Goal: Task Accomplishment & Management: Use online tool/utility

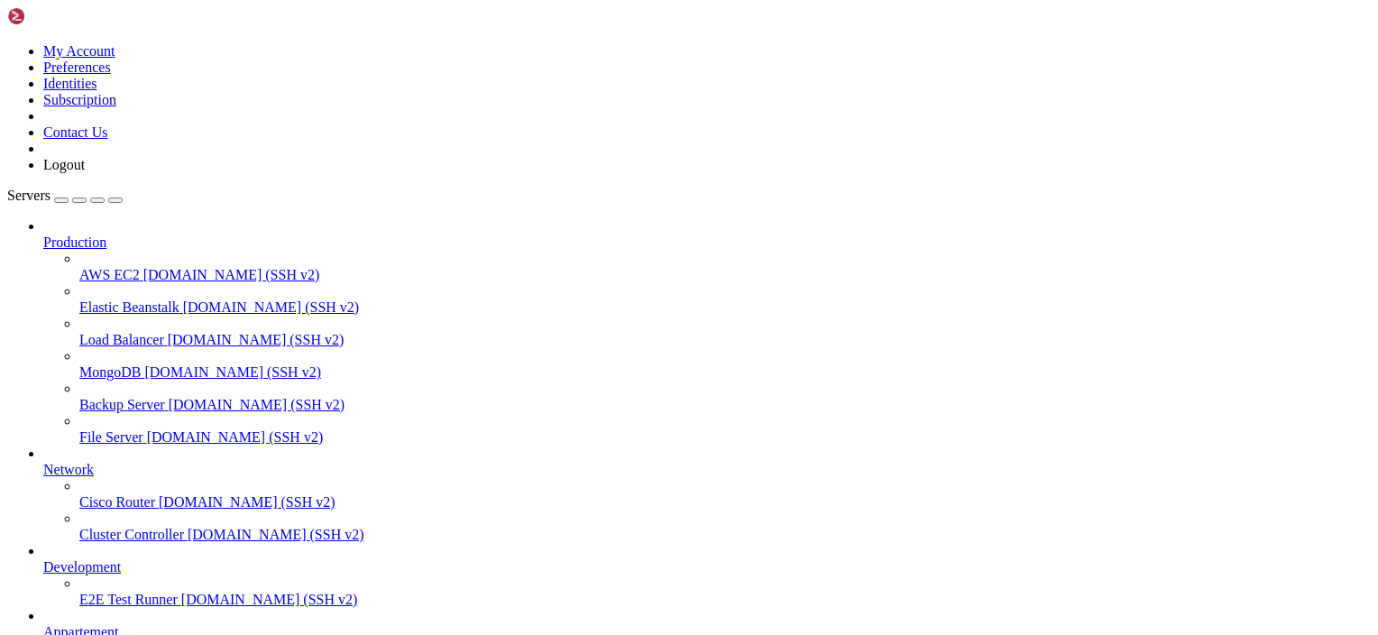
scroll to position [141, 0]
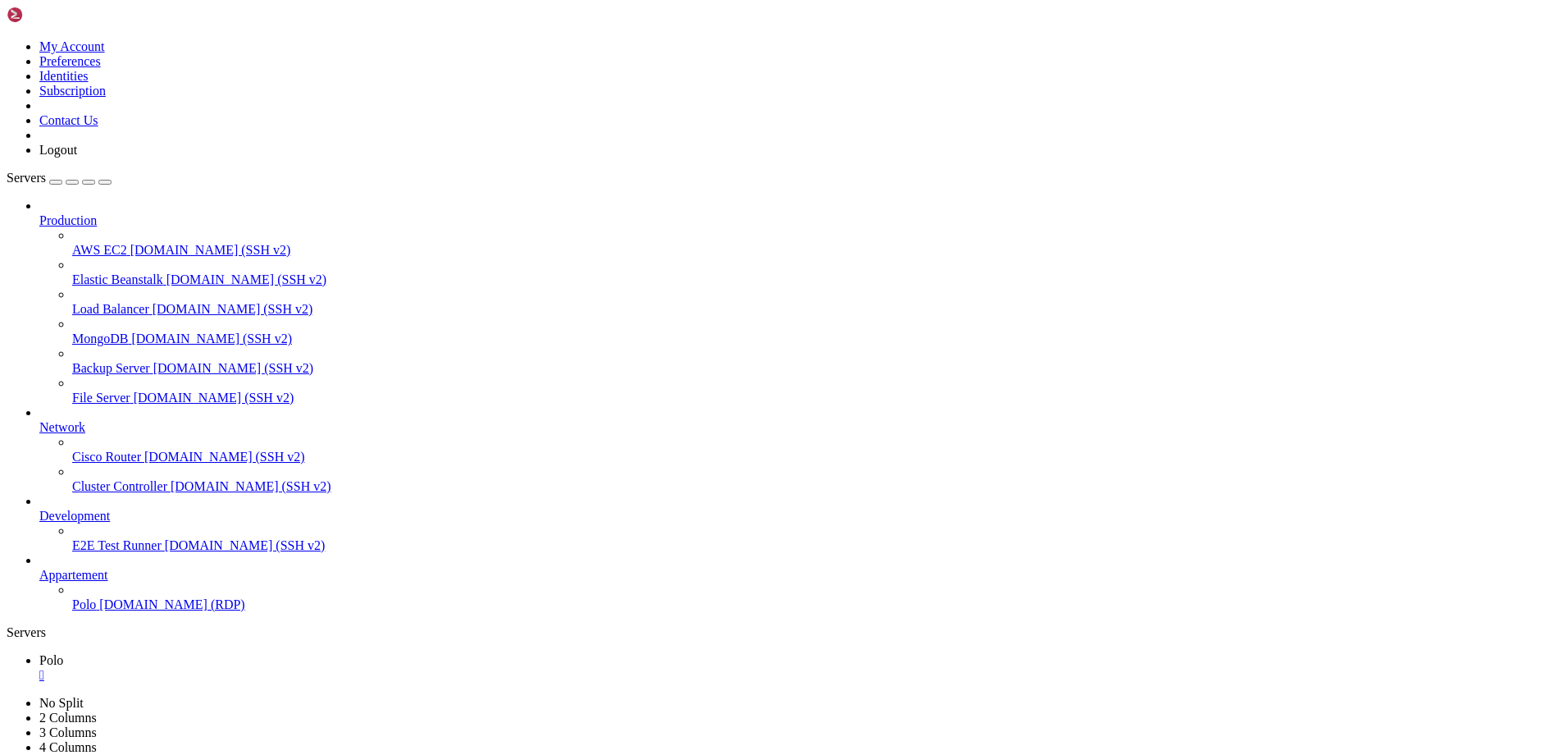
scroll to position [0, 0]
click at [105, 182] on icon "button" at bounding box center [105, 182] width 0 height 0
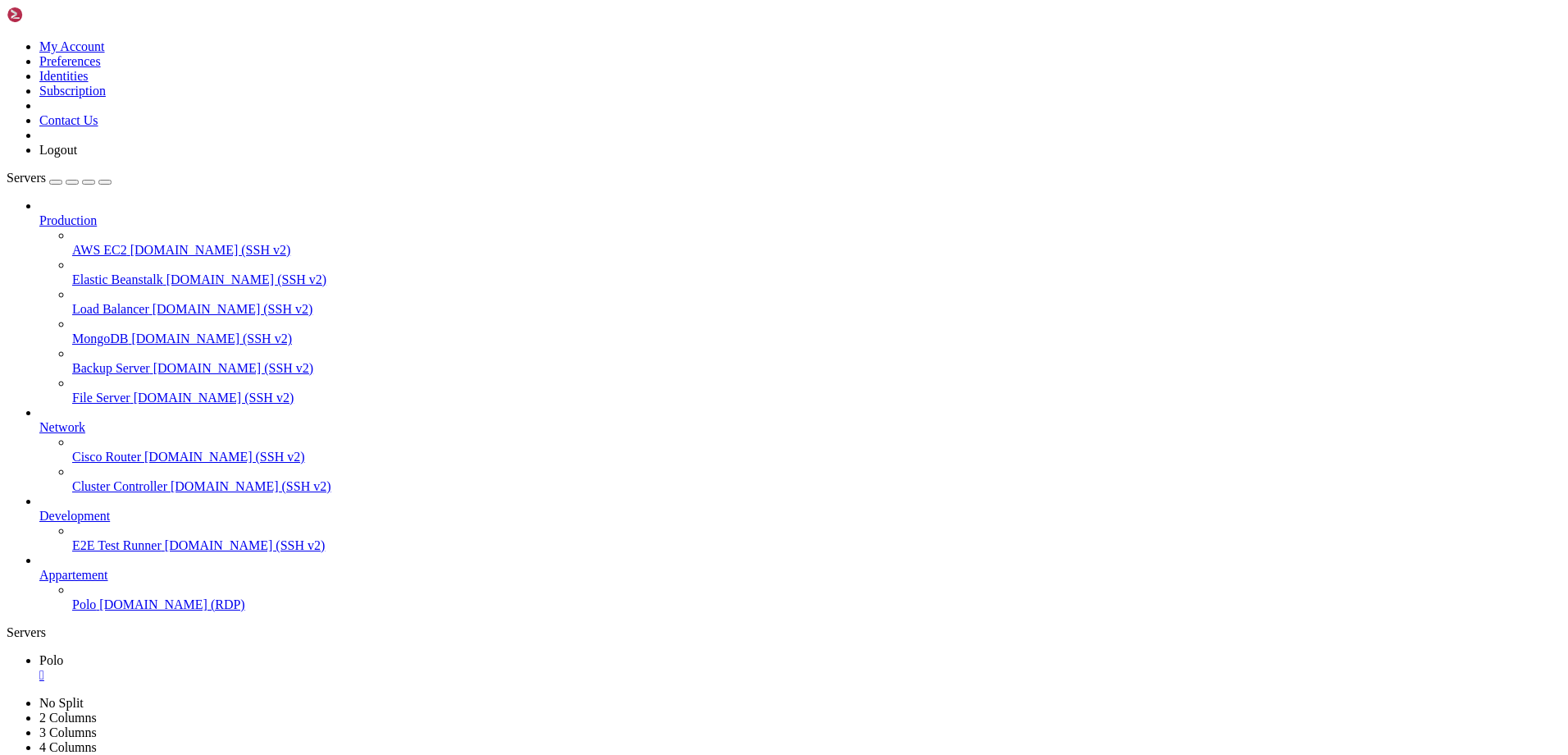
drag, startPoint x: 1383, startPoint y: 1399, endPoint x: 1442, endPoint y: 1398, distance: 59.0
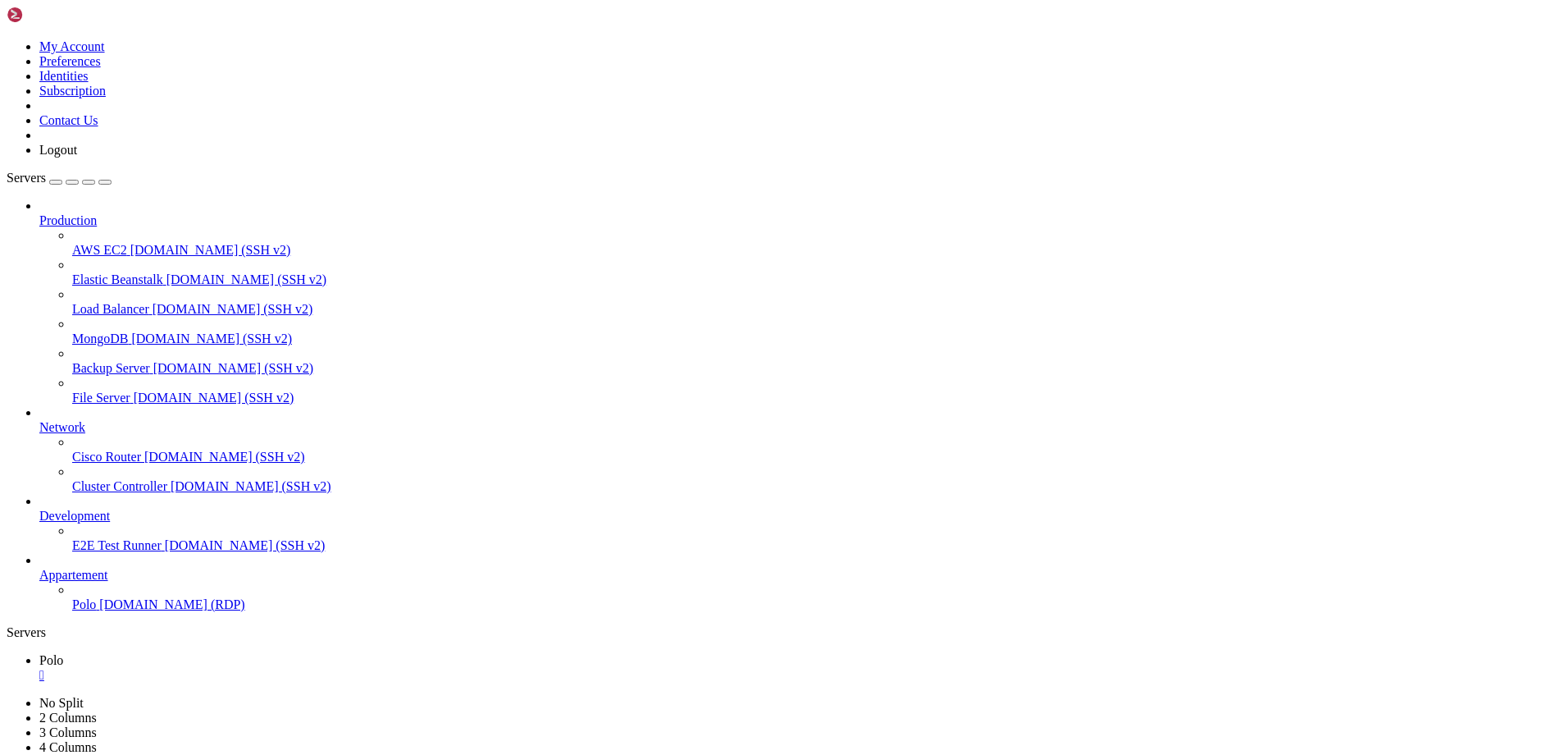
drag, startPoint x: 1013, startPoint y: 832, endPoint x: 1500, endPoint y: 1164, distance: 589.4
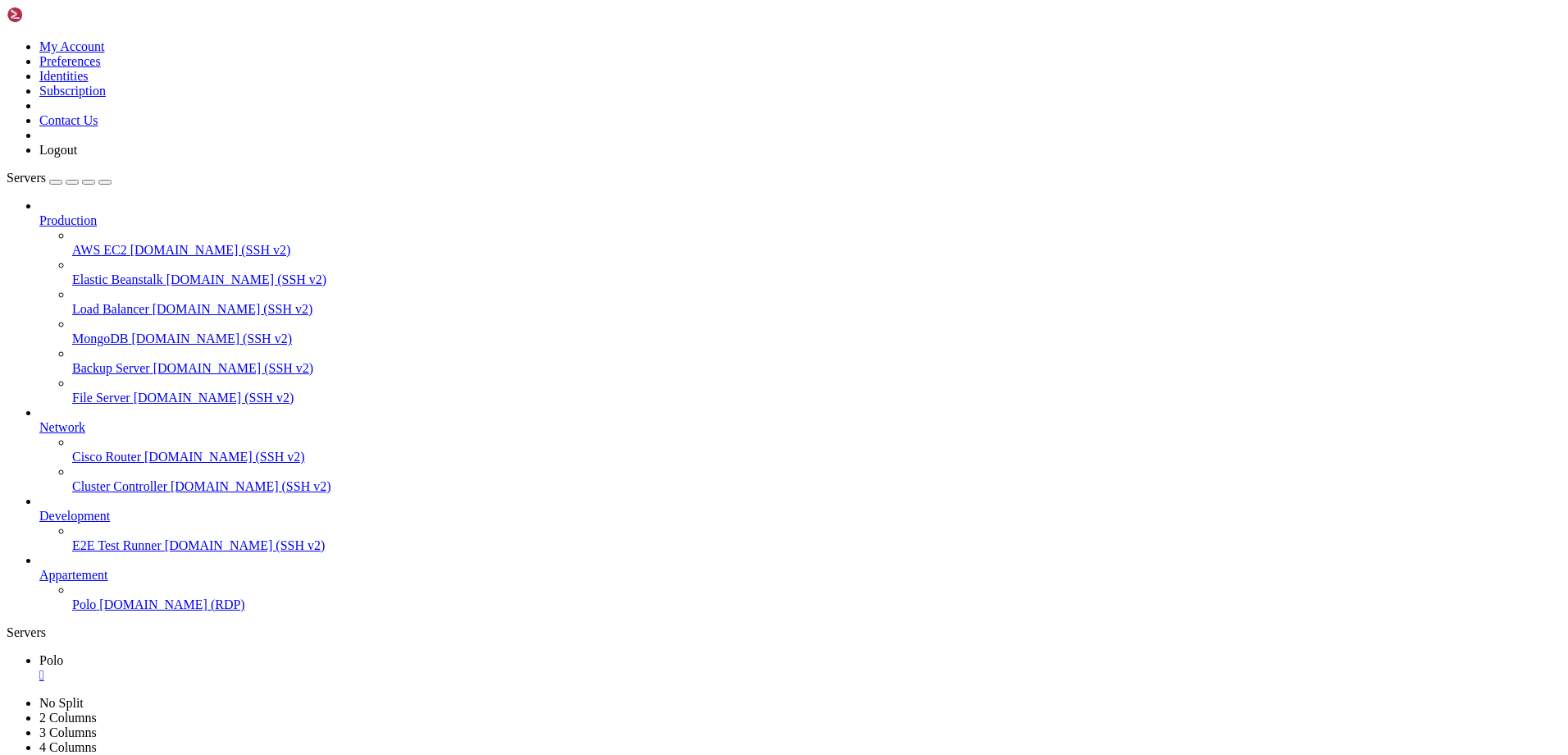
drag, startPoint x: 1284, startPoint y: 833, endPoint x: 1553, endPoint y: 1150, distance: 415.8
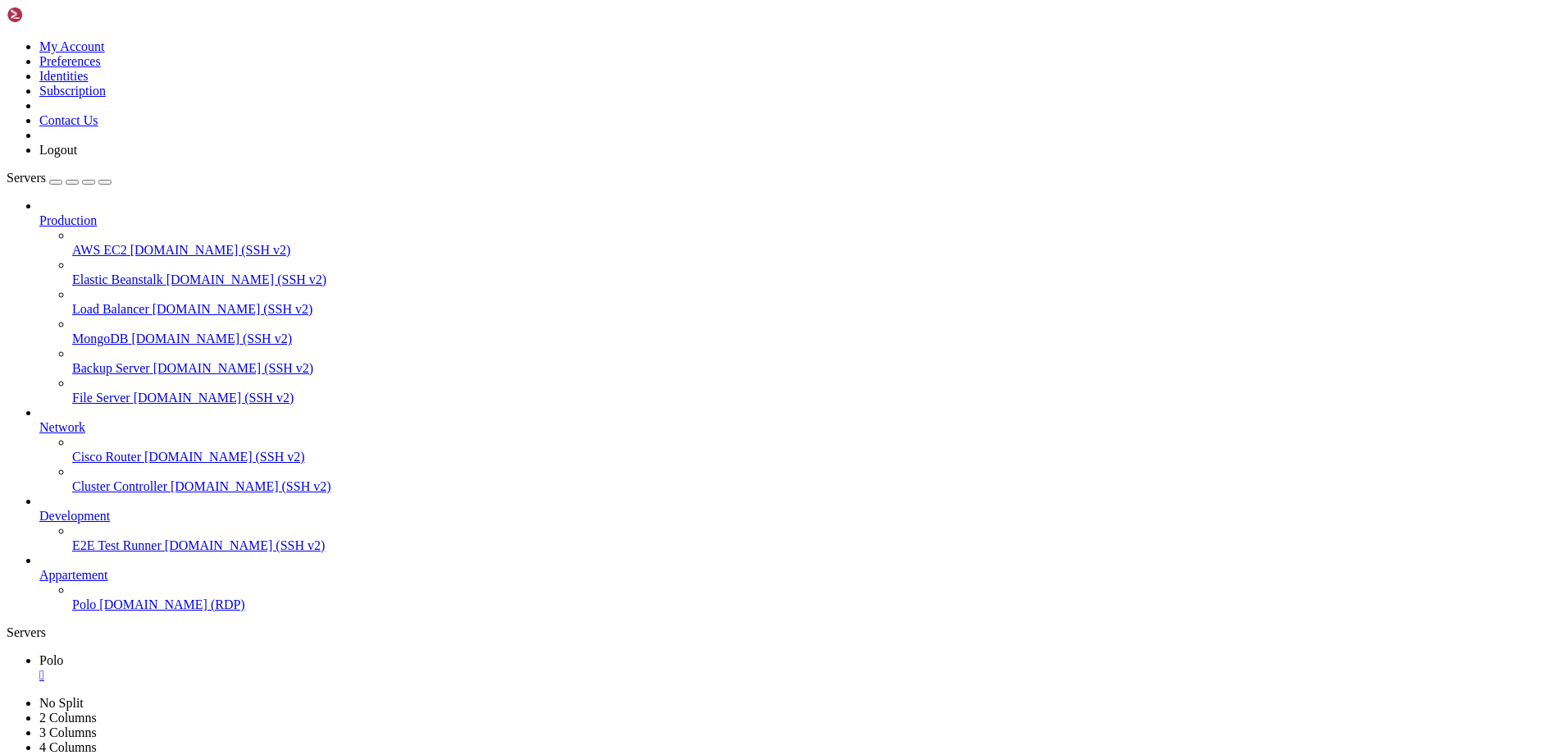
click at [93, 577] on div "" at bounding box center [799, 675] width 1522 height 15
click at [99, 611] on span "[DOMAIN_NAME] (RDP)" at bounding box center [172, 603] width 146 height 14
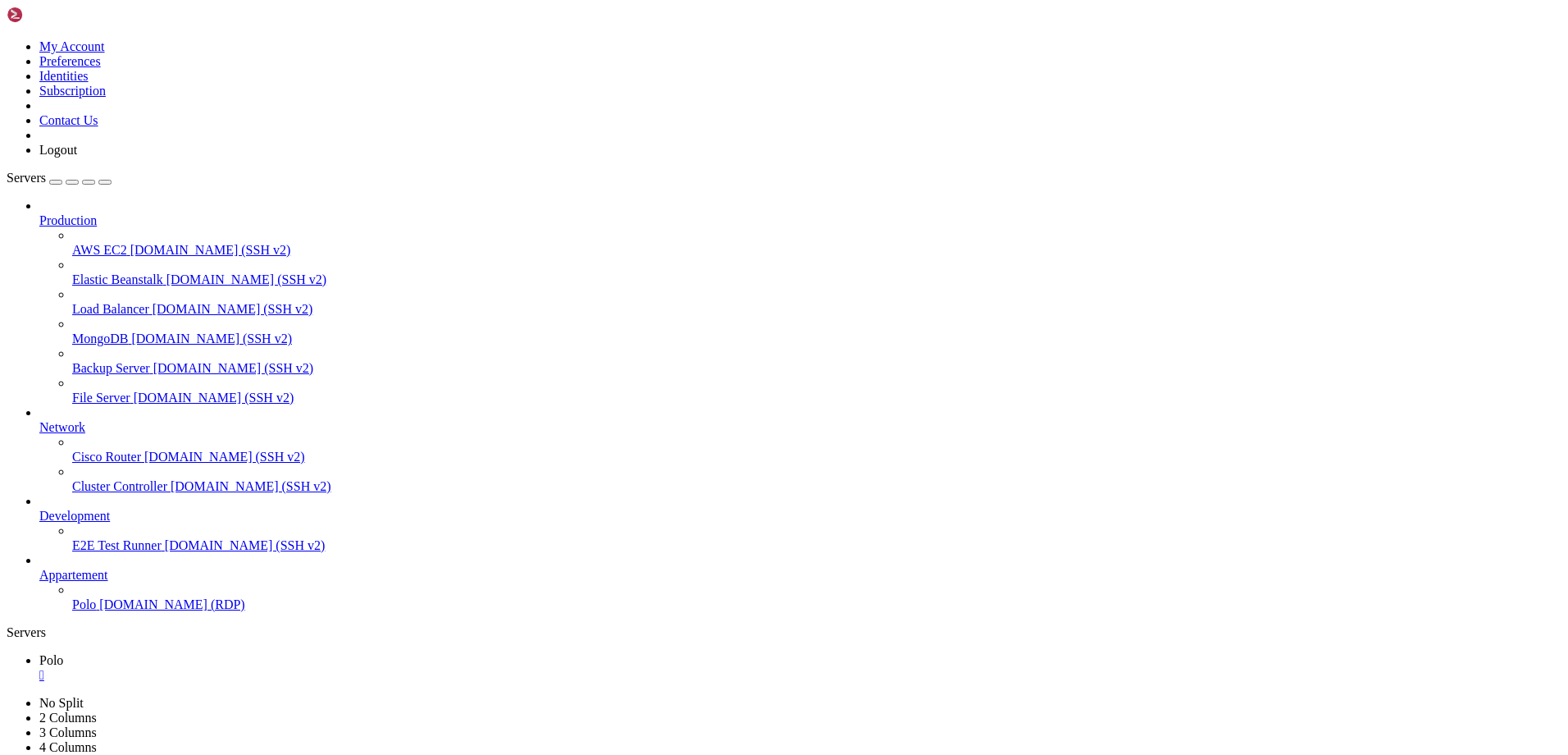
click at [105, 182] on icon "button" at bounding box center [105, 182] width 0 height 0
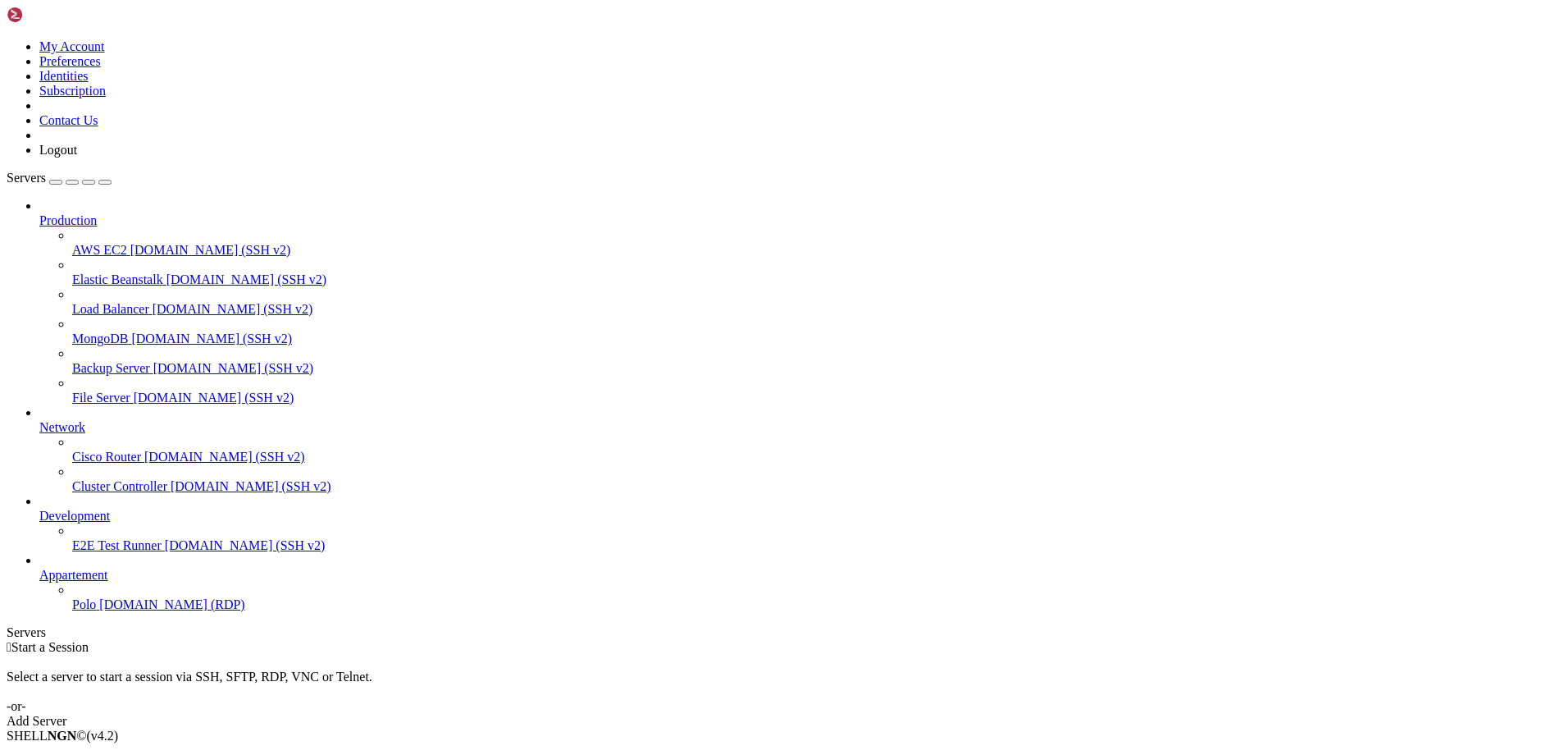
click at [103, 611] on span "[DOMAIN_NAME] (RDP)" at bounding box center [172, 603] width 146 height 14
drag, startPoint x: 182, startPoint y: 54, endPoint x: 329, endPoint y: 75, distance: 148.5
click at [105, 182] on icon "button" at bounding box center [105, 182] width 0 height 0
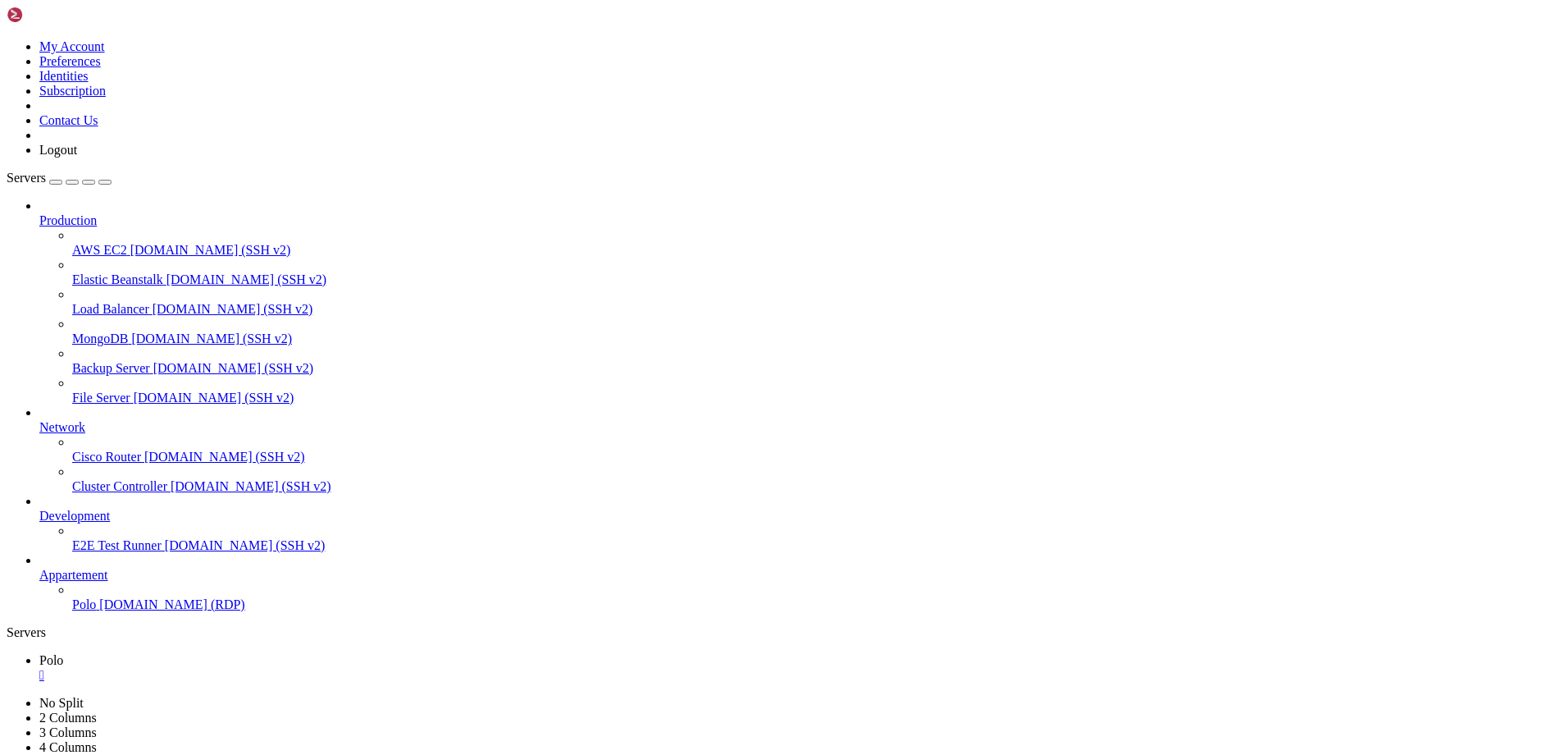
drag, startPoint x: 1194, startPoint y: 1065, endPoint x: 897, endPoint y: 1129, distance: 303.8
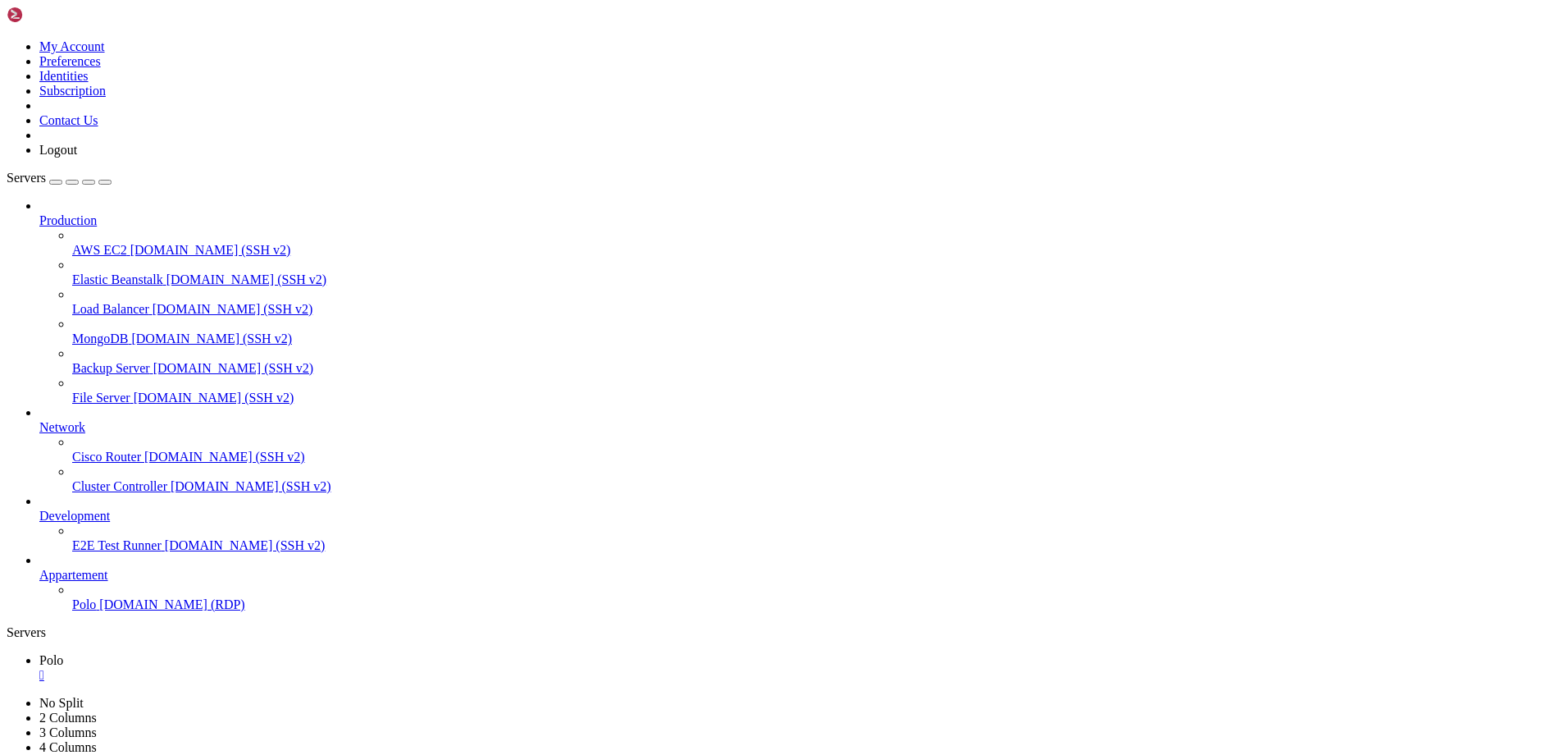
drag, startPoint x: 737, startPoint y: 834, endPoint x: 13, endPoint y: 1052, distance: 756.1
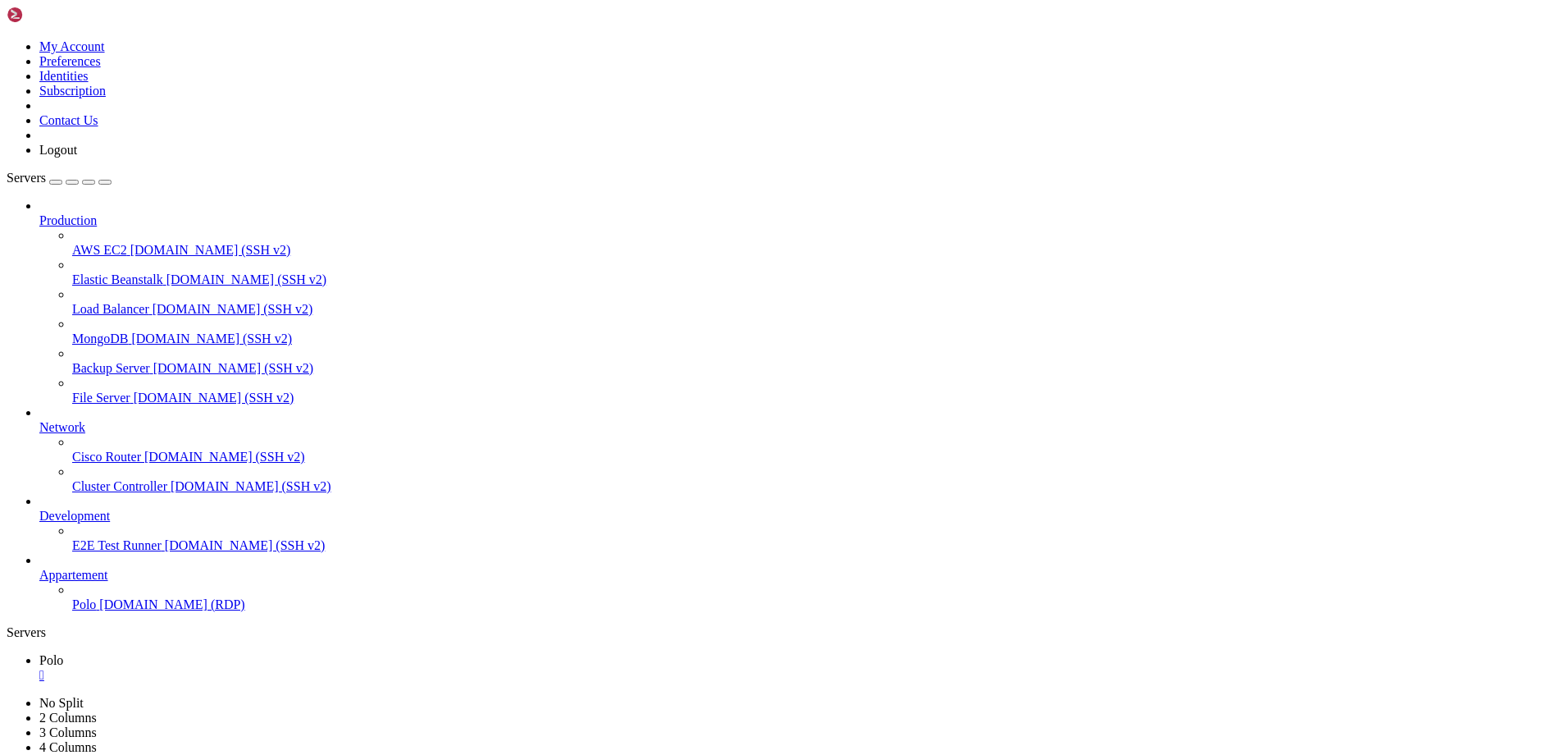
drag, startPoint x: 580, startPoint y: 1177, endPoint x: 255, endPoint y: 1186, distance: 325.1
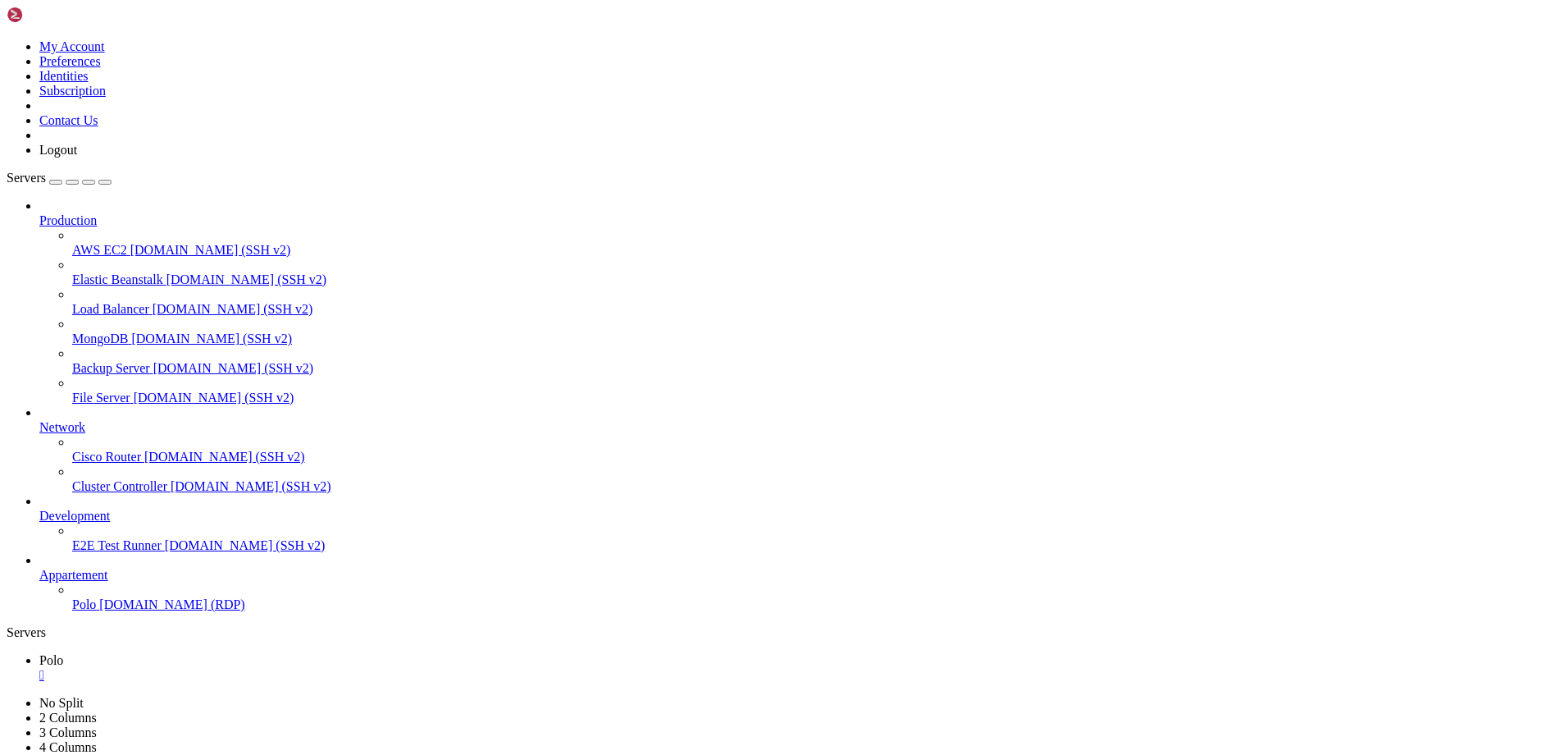
drag, startPoint x: 1284, startPoint y: 1403, endPoint x: 1140, endPoint y: 1404, distance: 144.0
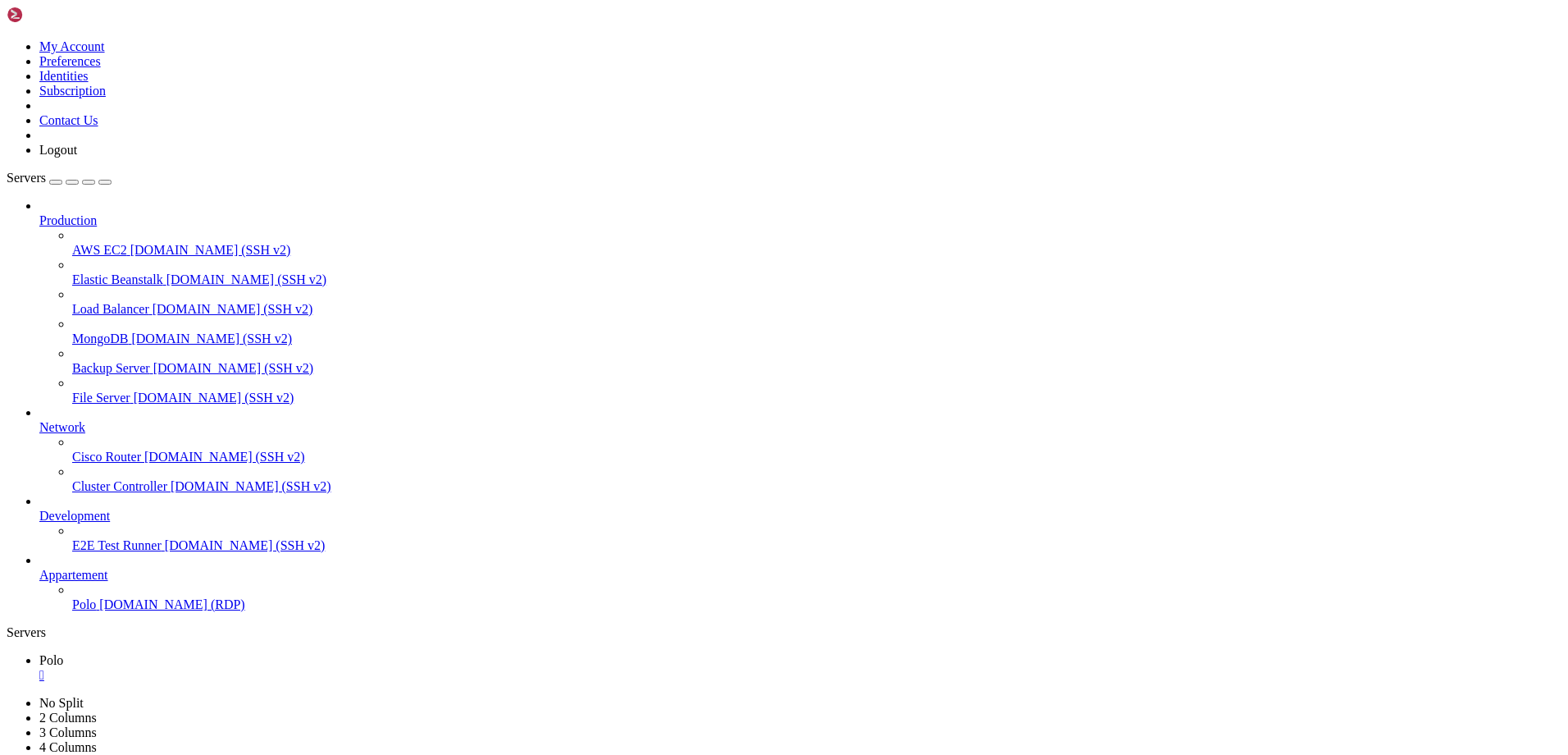
drag, startPoint x: 1289, startPoint y: 1402, endPoint x: 1427, endPoint y: 1398, distance: 138.1
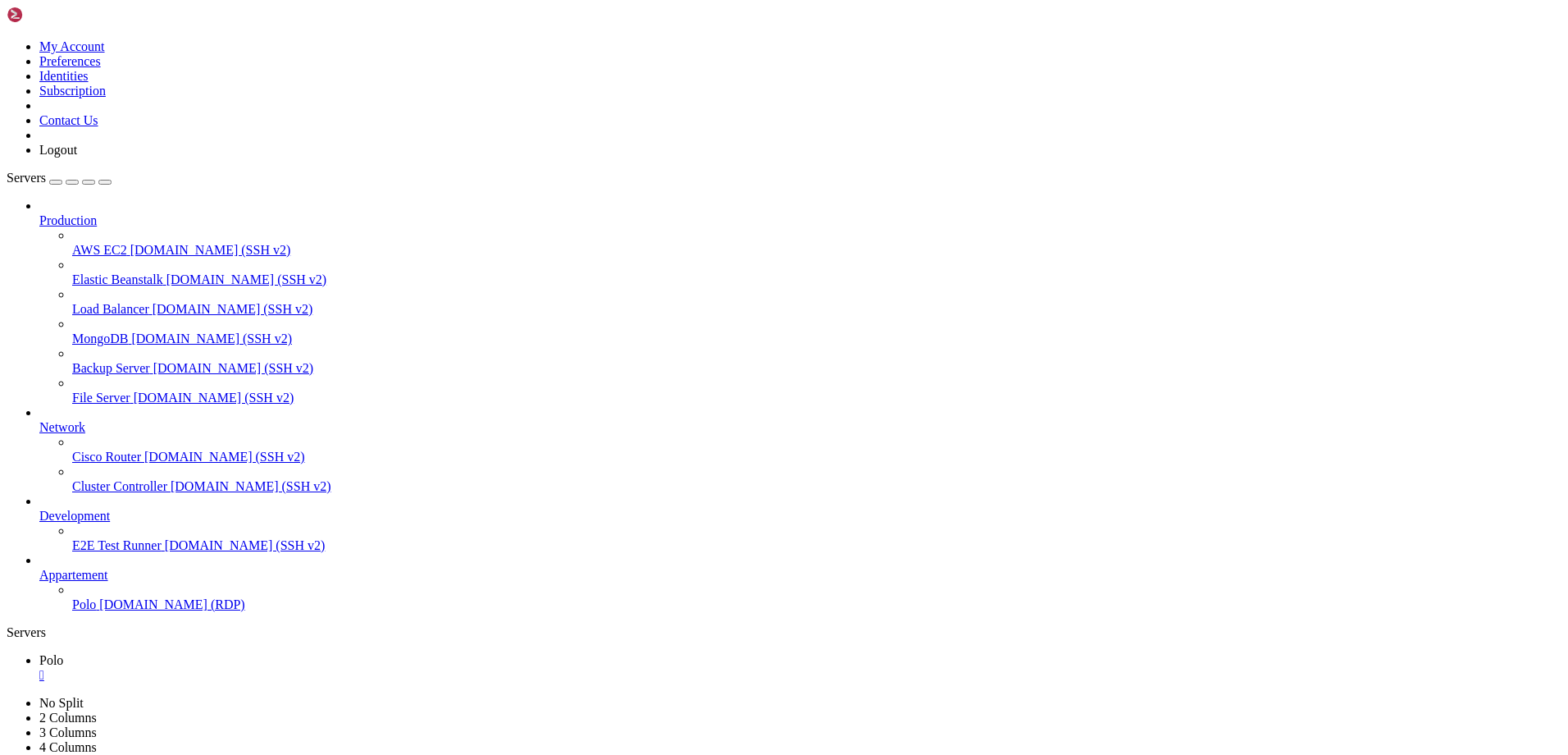
drag, startPoint x: 980, startPoint y: 1074, endPoint x: 963, endPoint y: 1059, distance: 22.7
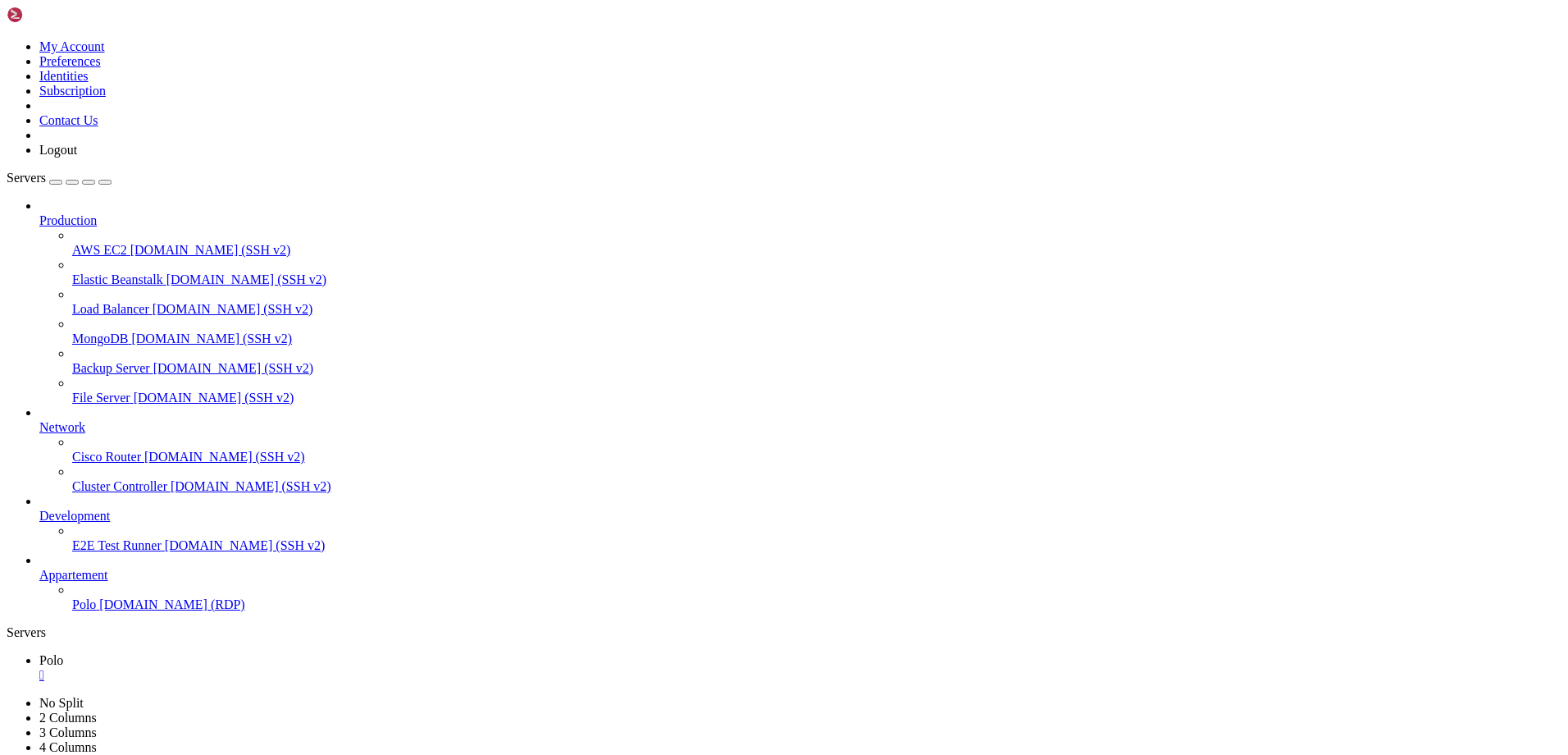
drag, startPoint x: 809, startPoint y: 1072, endPoint x: 804, endPoint y: 1226, distance: 154.1
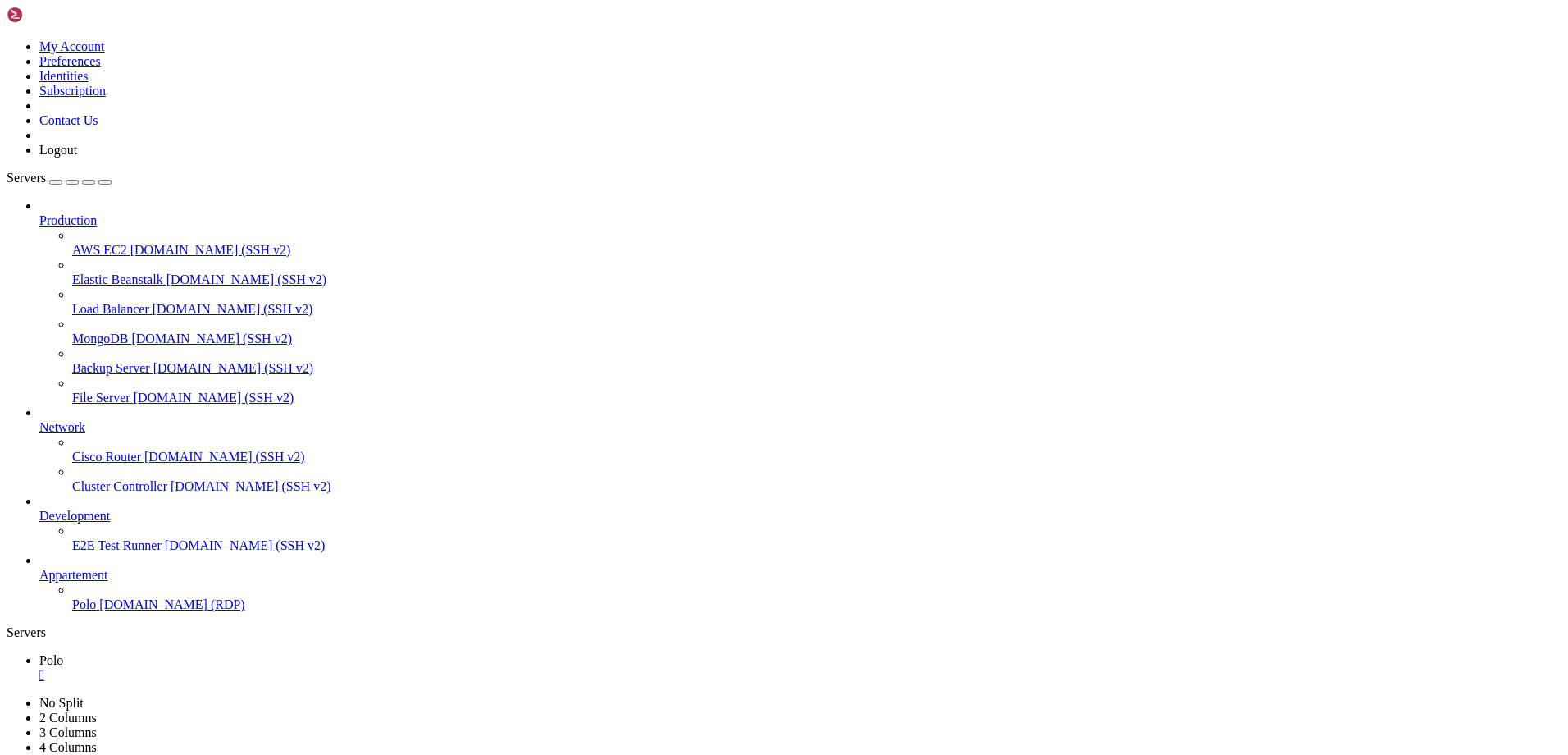
drag, startPoint x: 765, startPoint y: 1412, endPoint x: 860, endPoint y: 1371, distance: 103.5
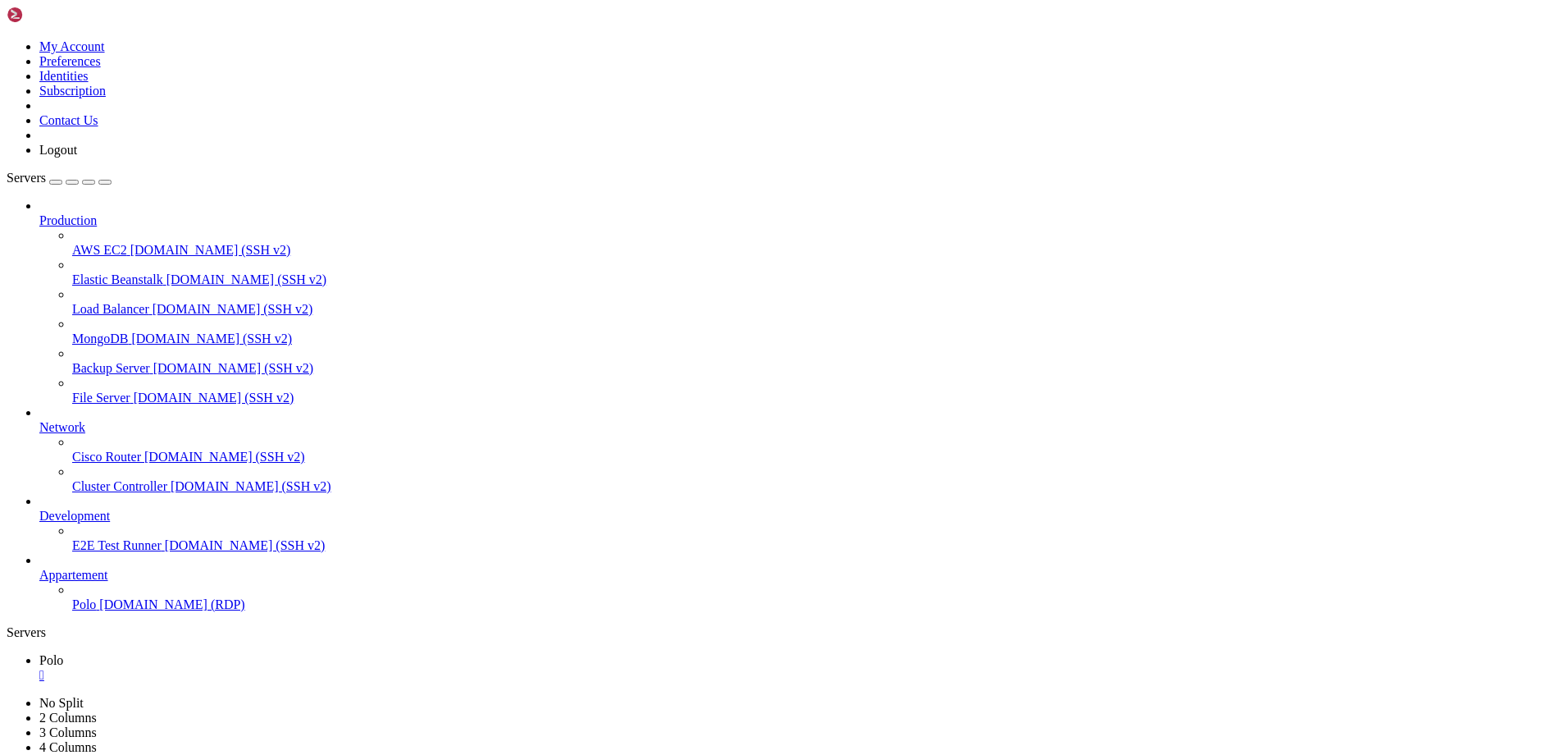
drag, startPoint x: 799, startPoint y: 1276, endPoint x: 654, endPoint y: 1278, distance: 145.0
drag, startPoint x: 811, startPoint y: 1069, endPoint x: 805, endPoint y: 1227, distance: 158.1
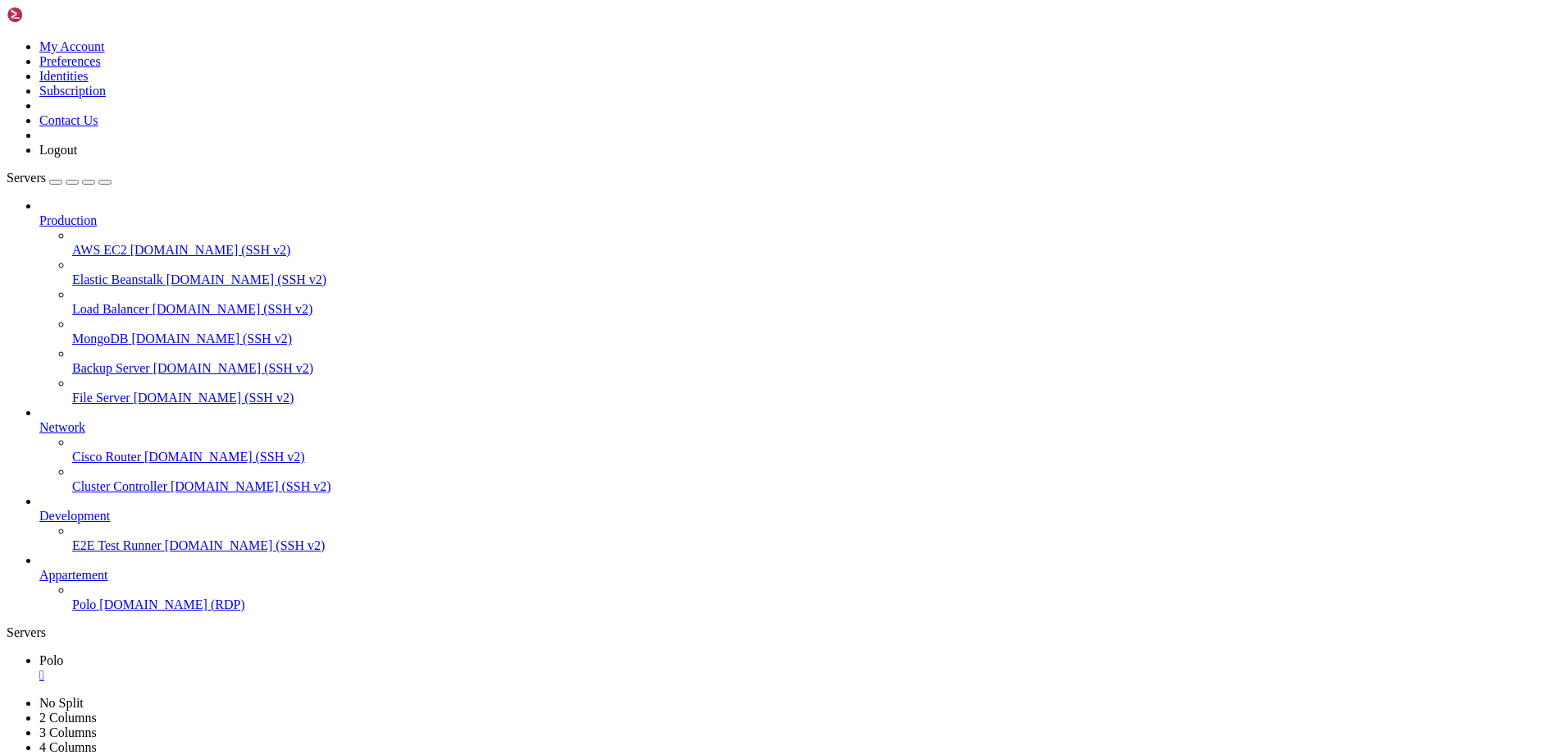
drag, startPoint x: 817, startPoint y: 1067, endPoint x: 812, endPoint y: 1225, distance: 158.1
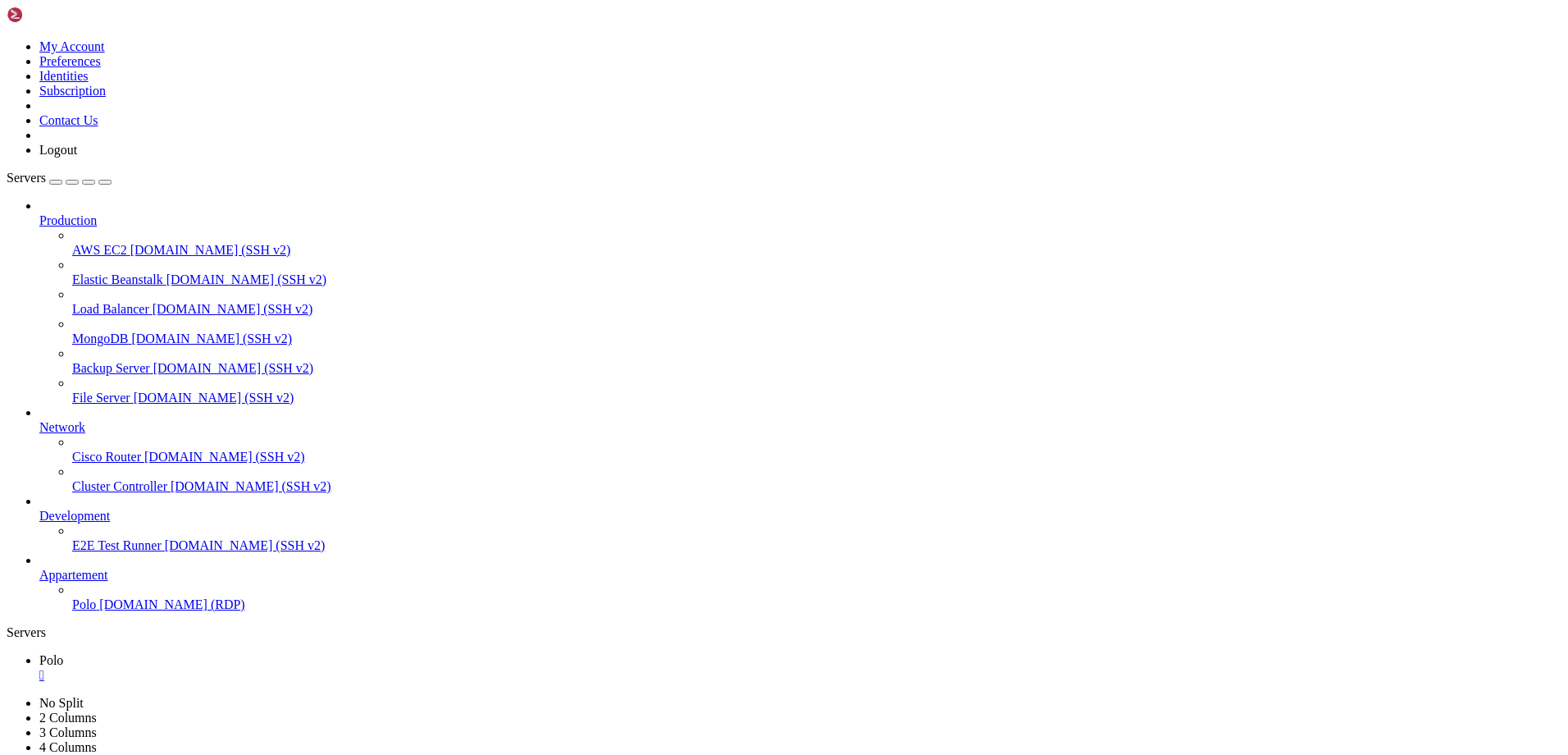
drag, startPoint x: 1284, startPoint y: 1404, endPoint x: 1428, endPoint y: 1399, distance: 144.1
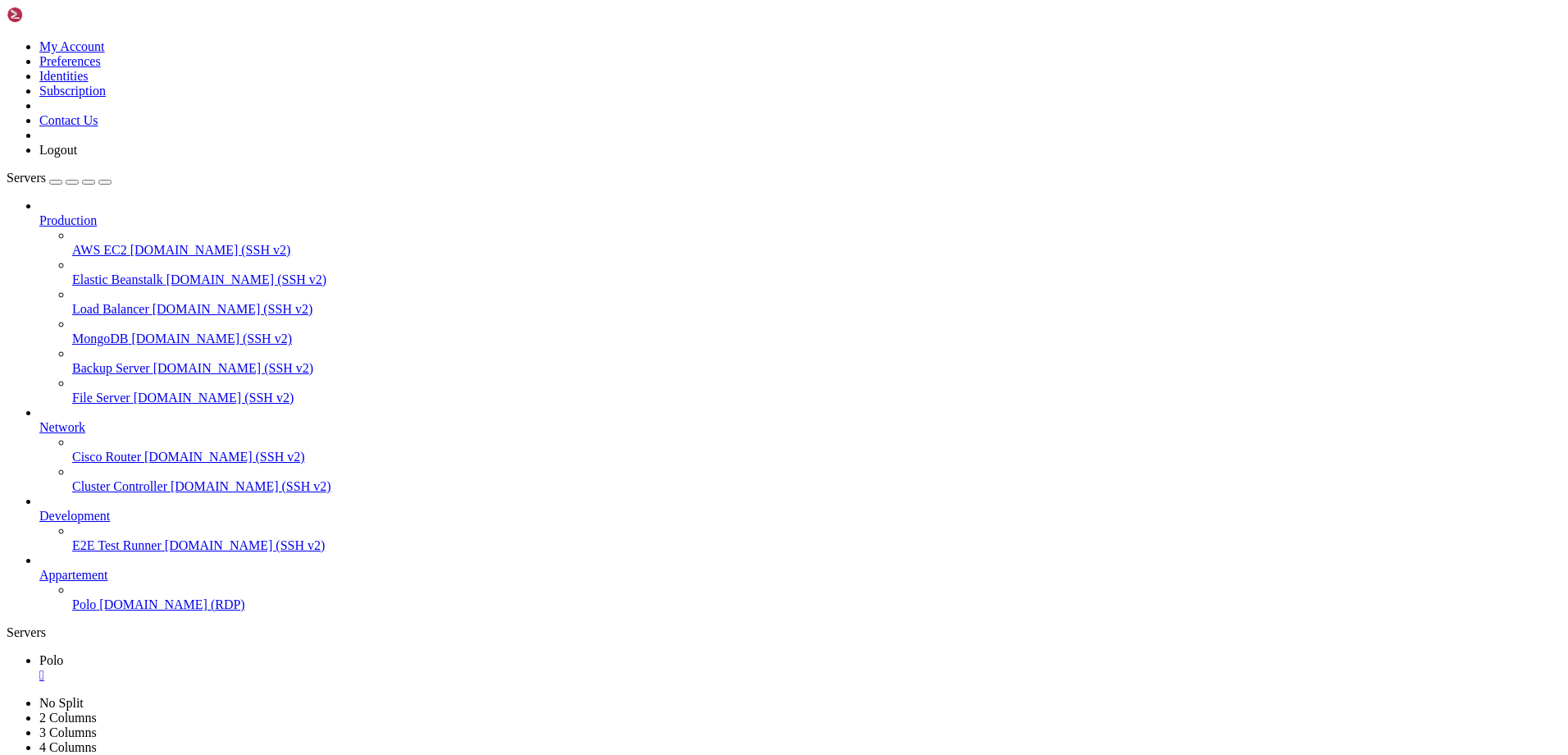
drag, startPoint x: 1253, startPoint y: 1402, endPoint x: 1112, endPoint y: 1398, distance: 141.1
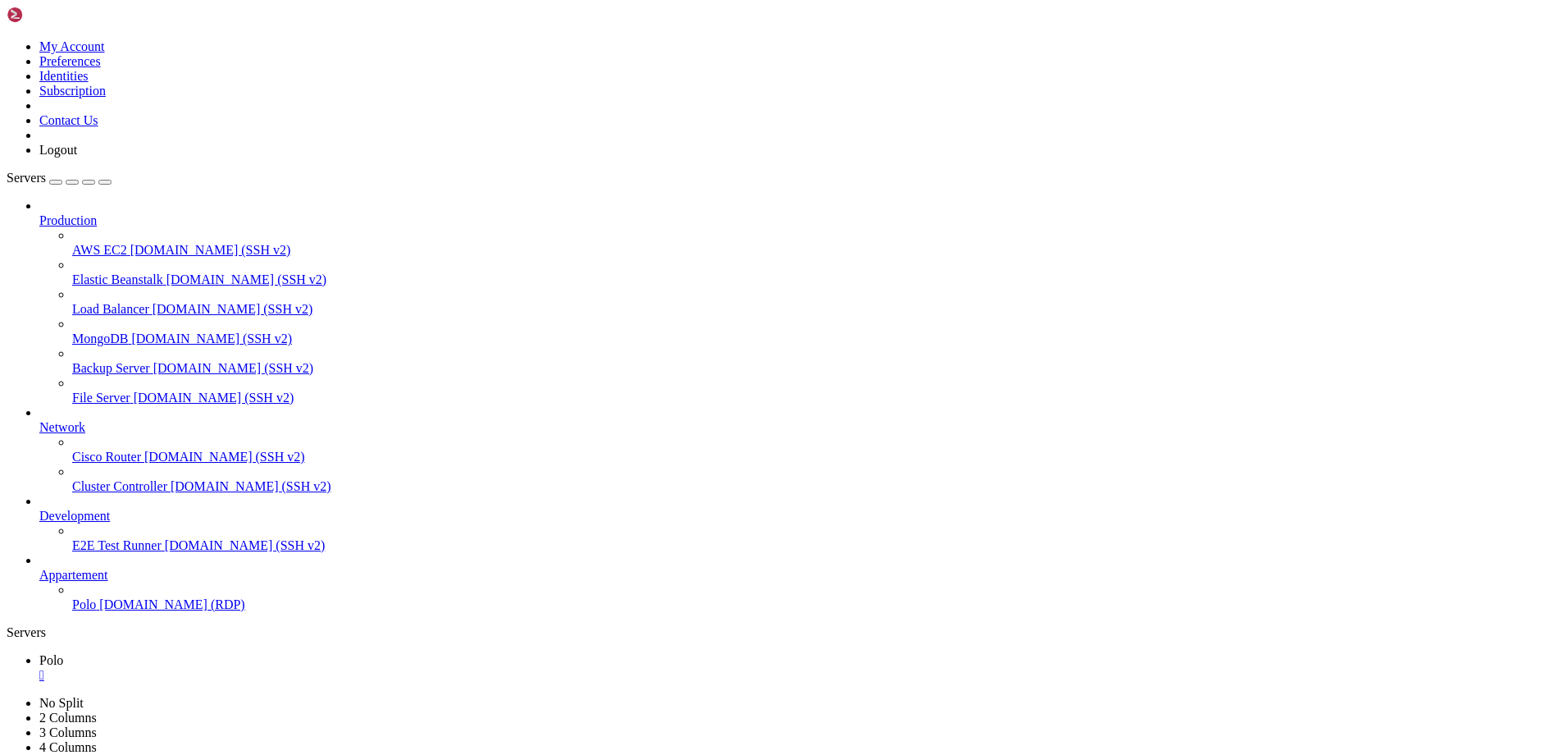
drag, startPoint x: 1005, startPoint y: 1004, endPoint x: 1016, endPoint y: 1003, distance: 11.0
drag, startPoint x: 1081, startPoint y: 1044, endPoint x: 1094, endPoint y: 1042, distance: 13.2
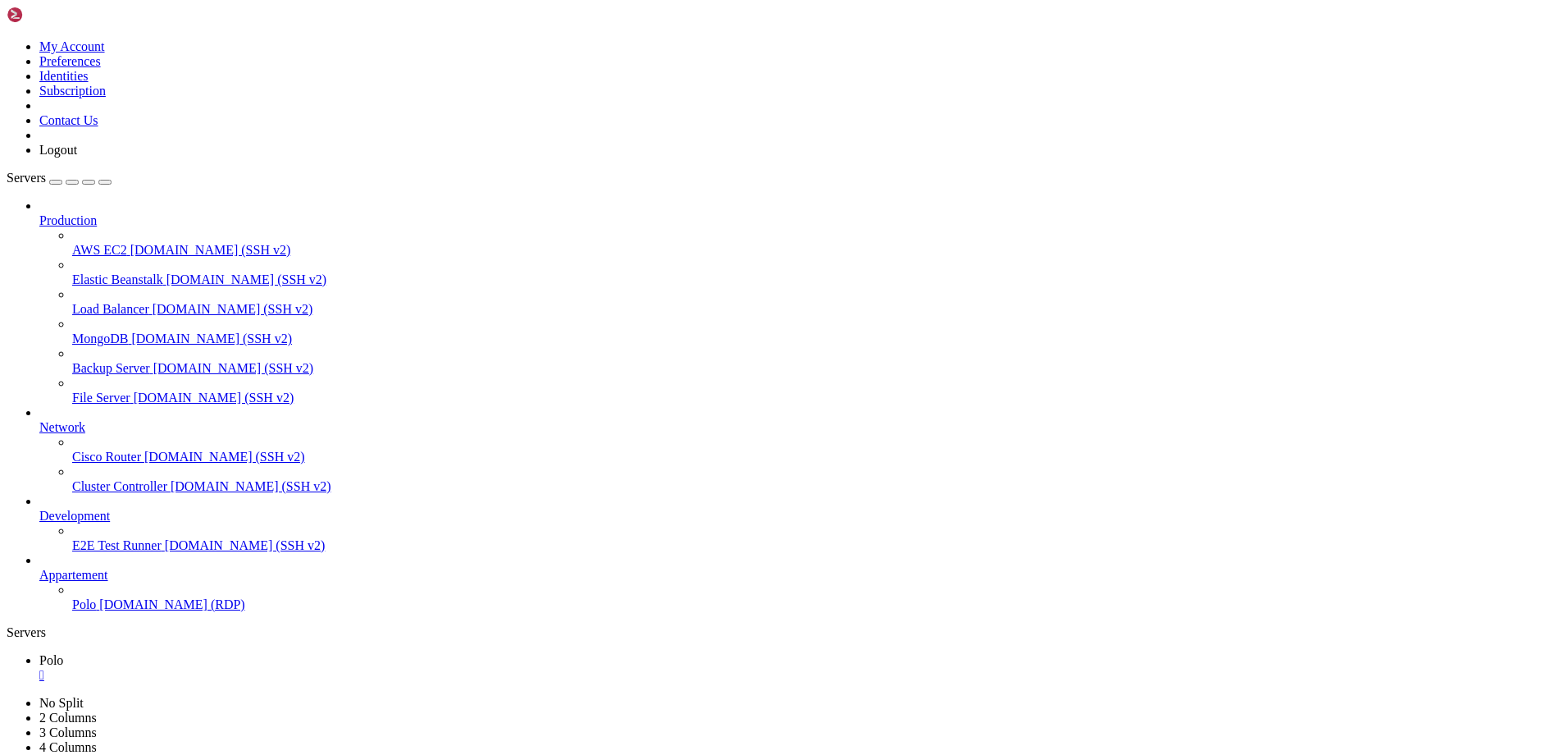
drag, startPoint x: 1001, startPoint y: 1174, endPoint x: 988, endPoint y: 1045, distance: 129.7
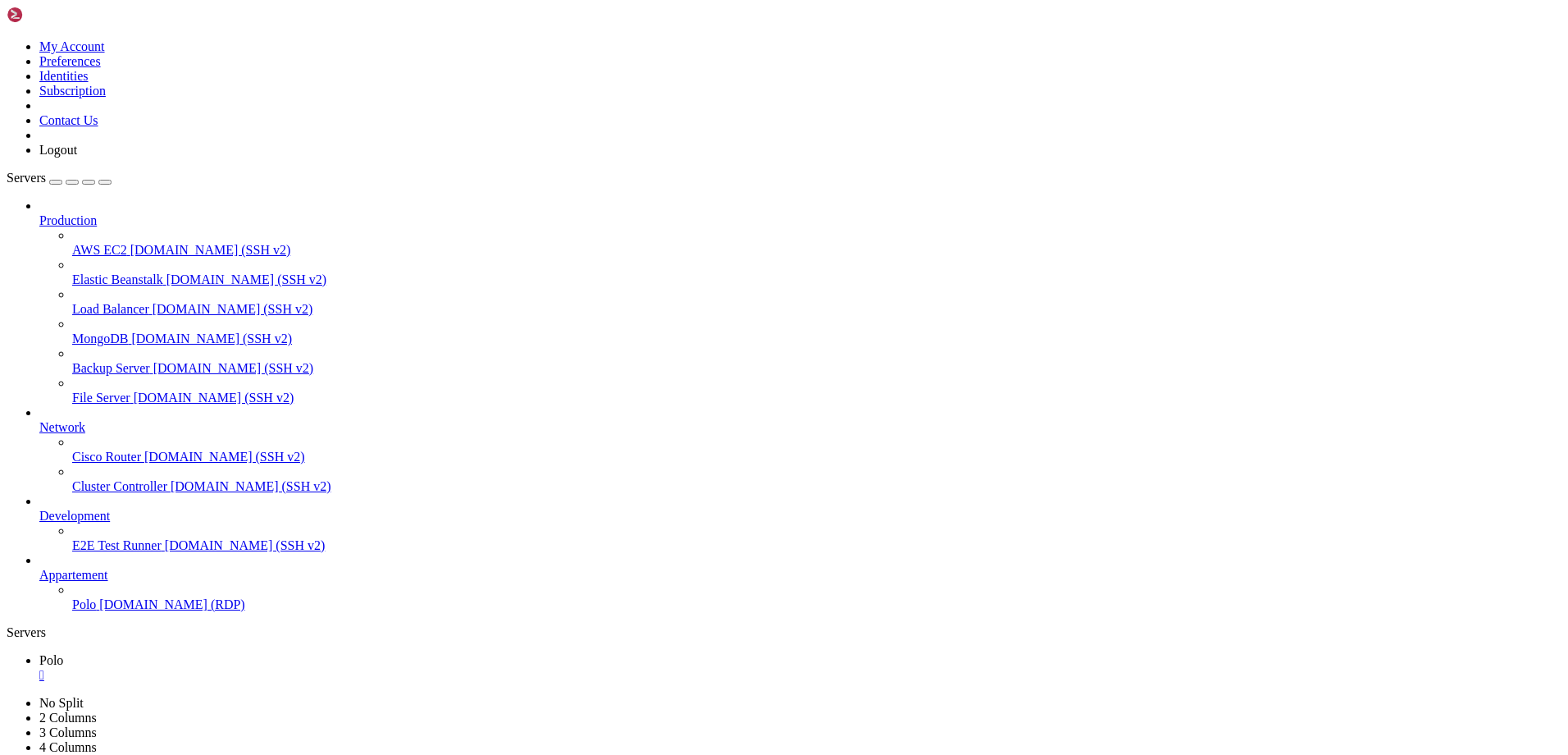
drag, startPoint x: 199, startPoint y: 976, endPoint x: 180, endPoint y: 980, distance: 19.4
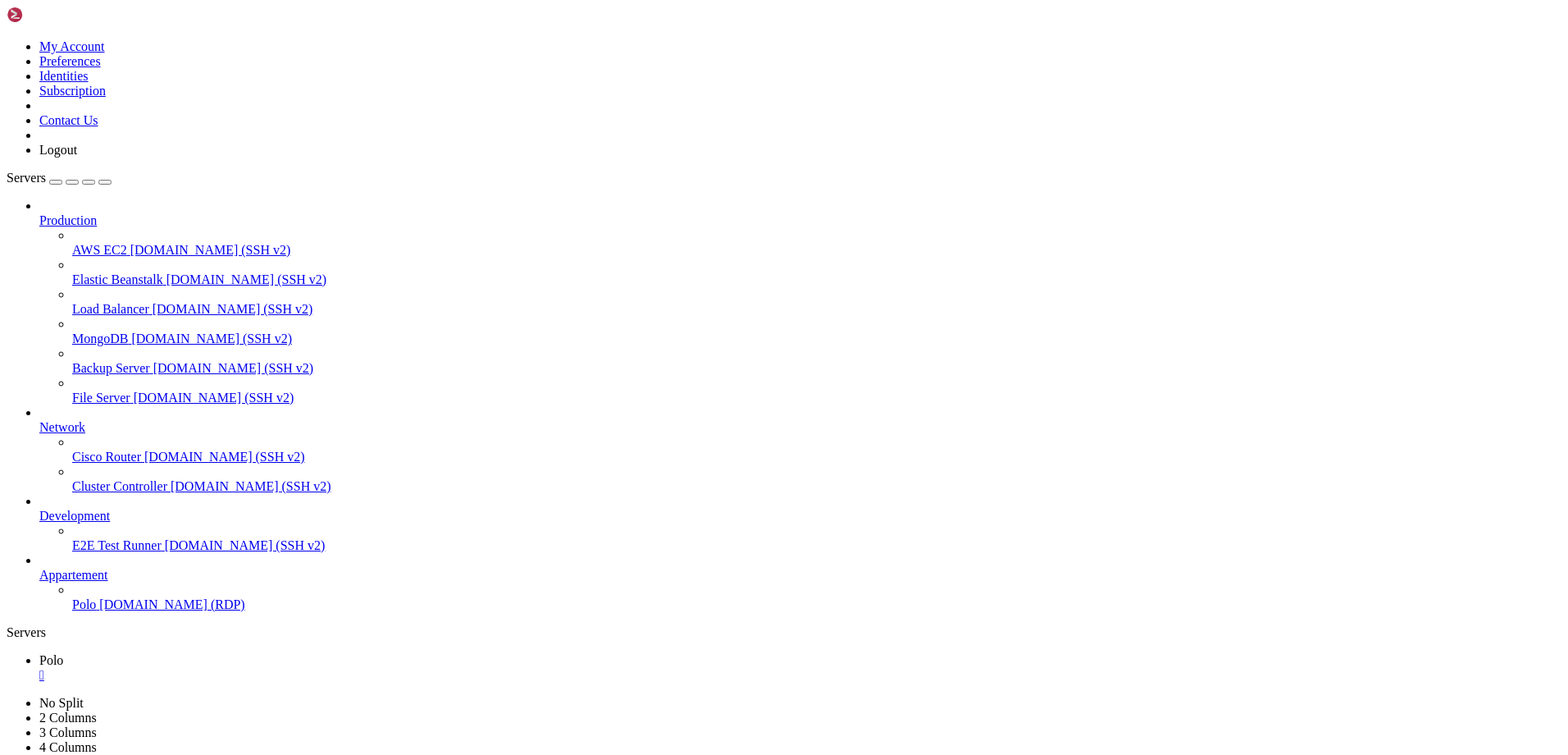
click at [105, 182] on icon "button" at bounding box center [105, 182] width 0 height 0
click at [12, 625] on div "Servers" at bounding box center [783, 632] width 1554 height 15
click at [105, 182] on icon "button" at bounding box center [105, 182] width 0 height 0
click at [7, 625] on div "Servers" at bounding box center [783, 632] width 1554 height 15
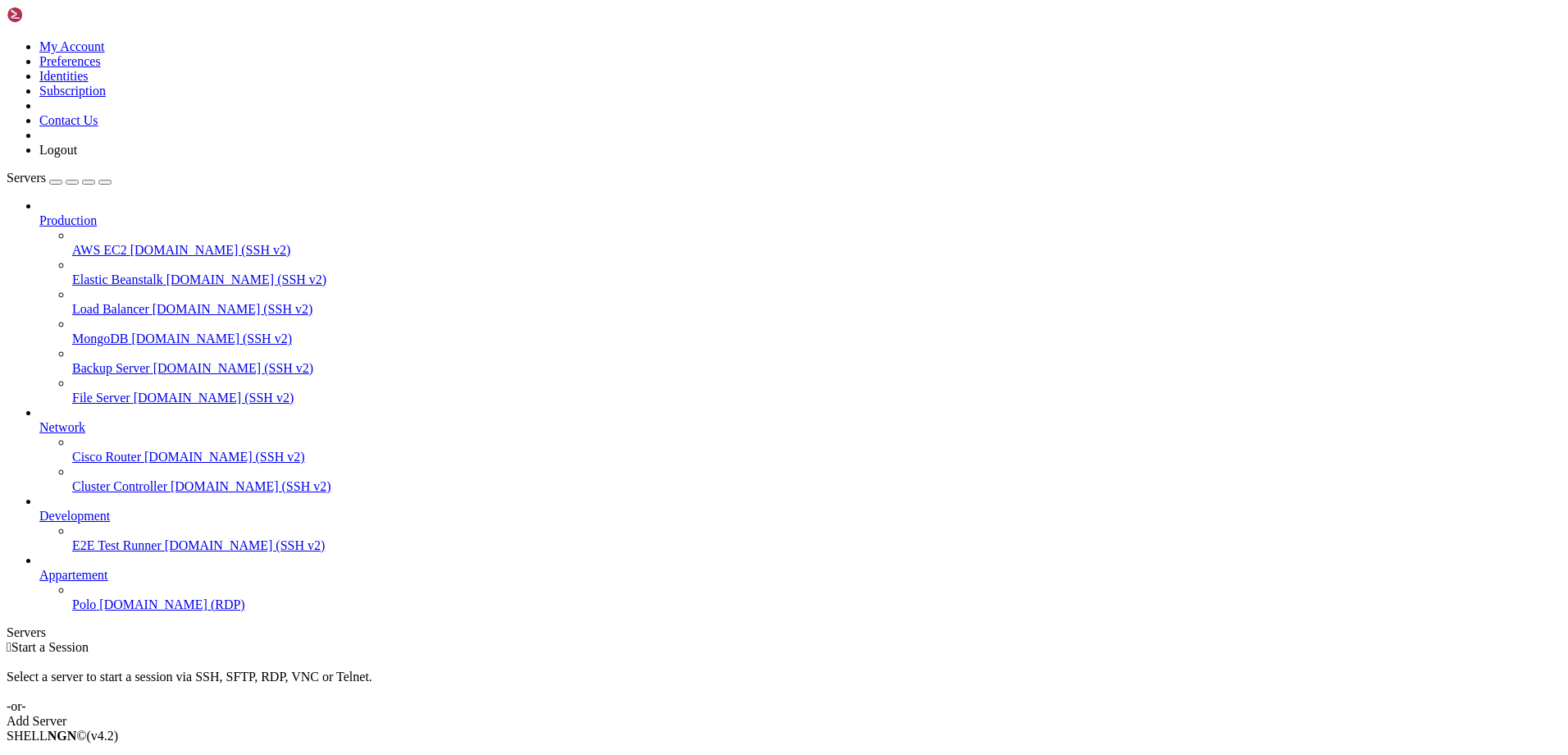
click at [95, 611] on span "Polo" at bounding box center [84, 603] width 24 height 14
click at [105, 182] on icon "button" at bounding box center [105, 182] width 0 height 0
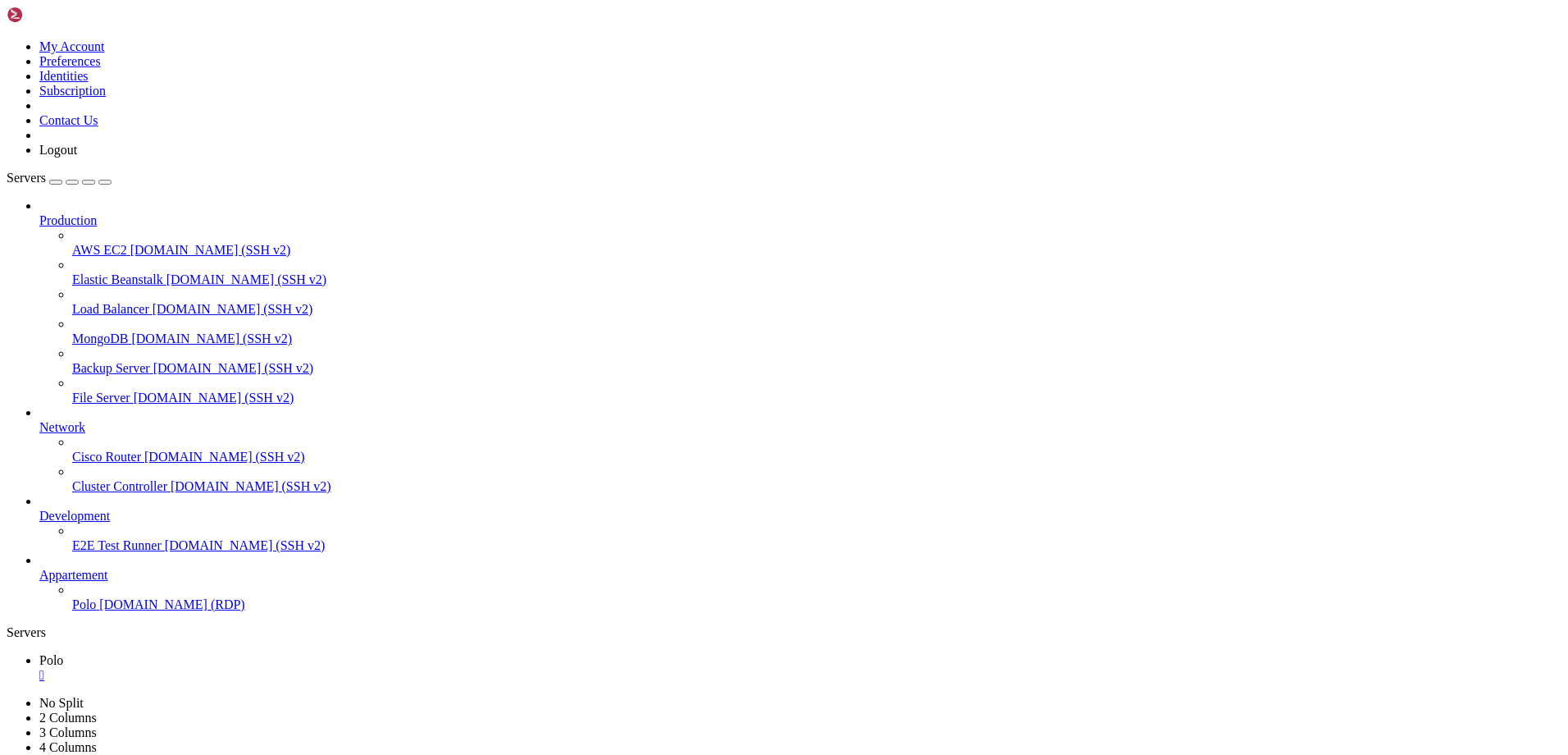
drag, startPoint x: 1419, startPoint y: 1436, endPoint x: 1112, endPoint y: 1432, distance: 307.0
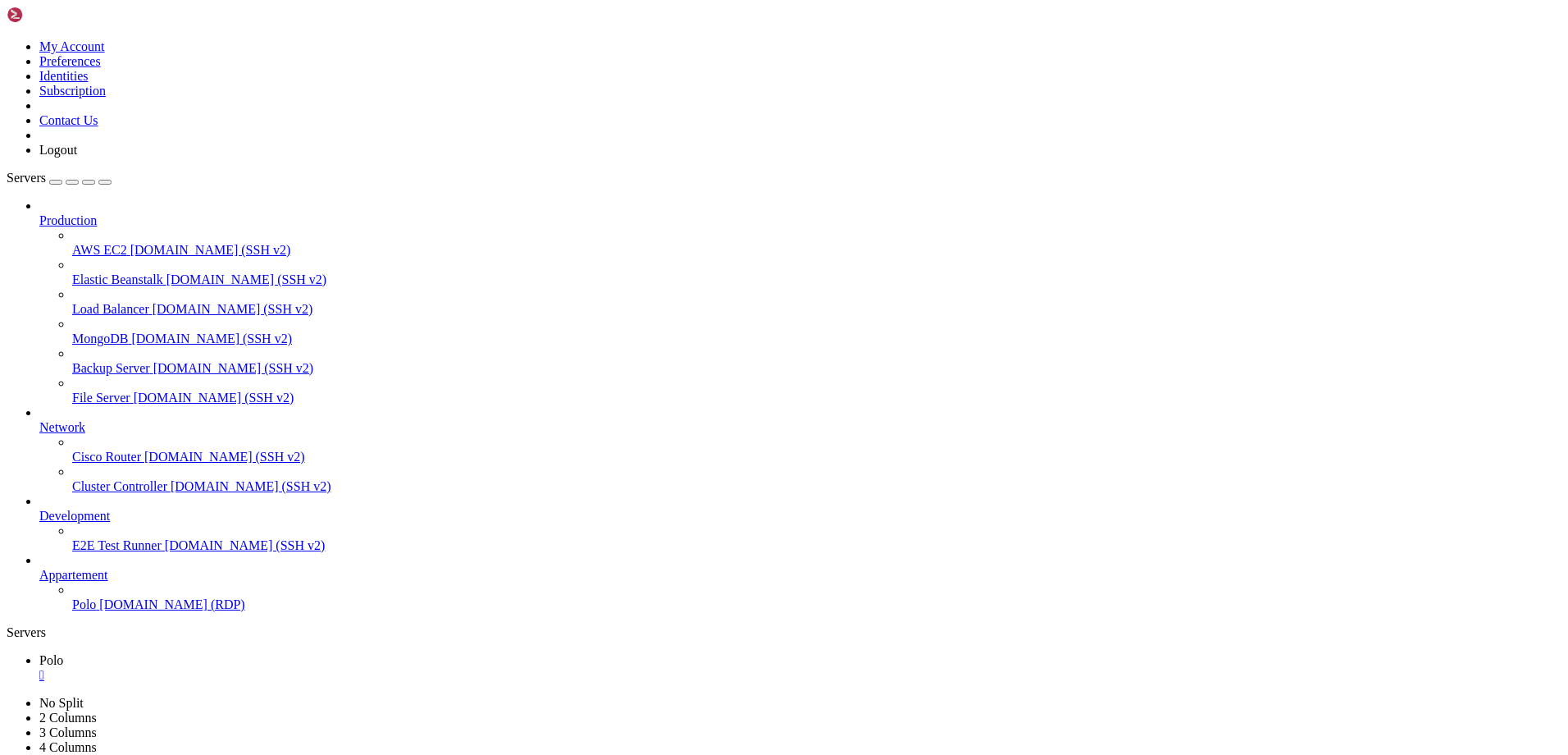
drag, startPoint x: 1276, startPoint y: 1435, endPoint x: 1429, endPoint y: 1442, distance: 153.2
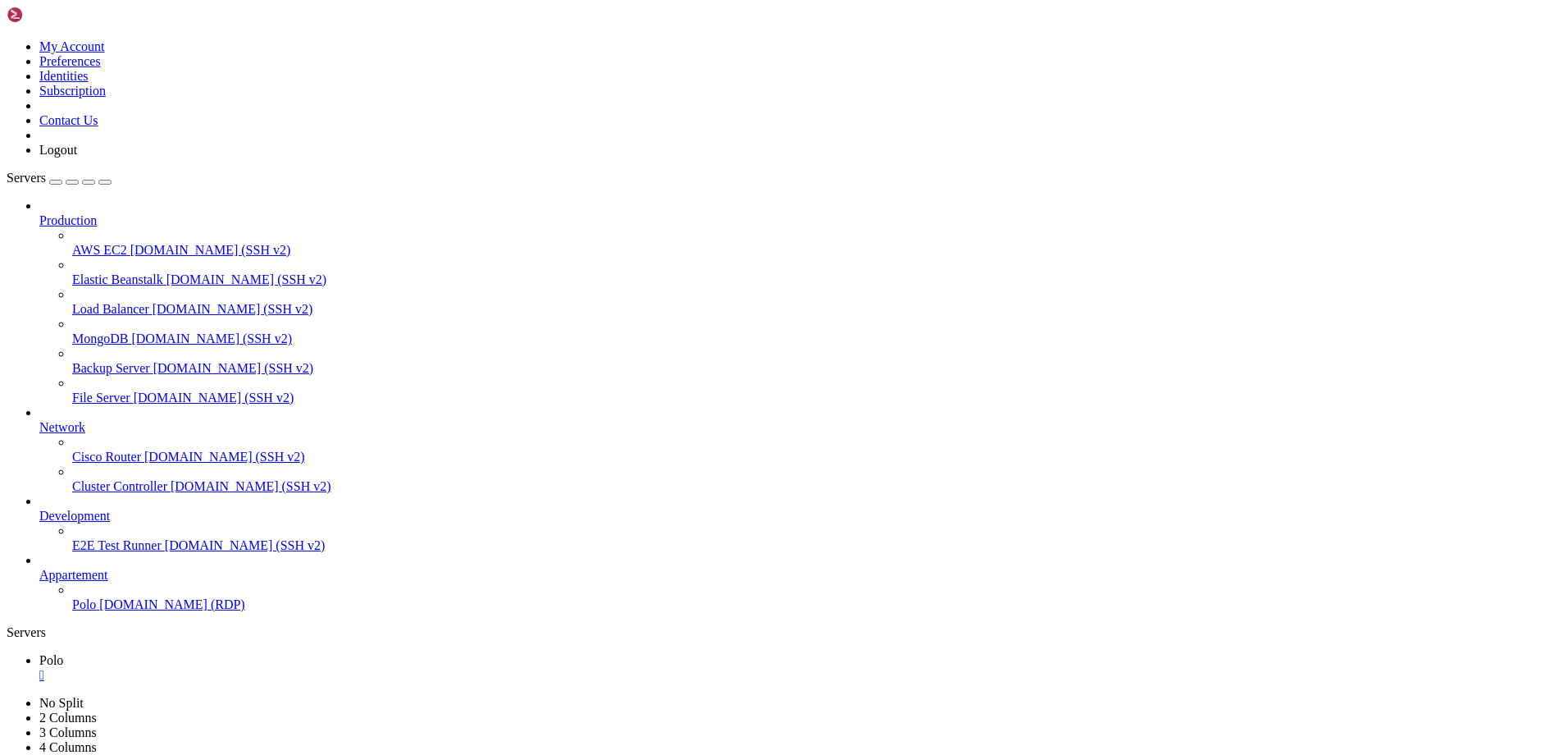
drag, startPoint x: 1263, startPoint y: 1438, endPoint x: 1440, endPoint y: 1446, distance: 177.2
drag, startPoint x: 1338, startPoint y: 1440, endPoint x: 1141, endPoint y: 1455, distance: 197.6
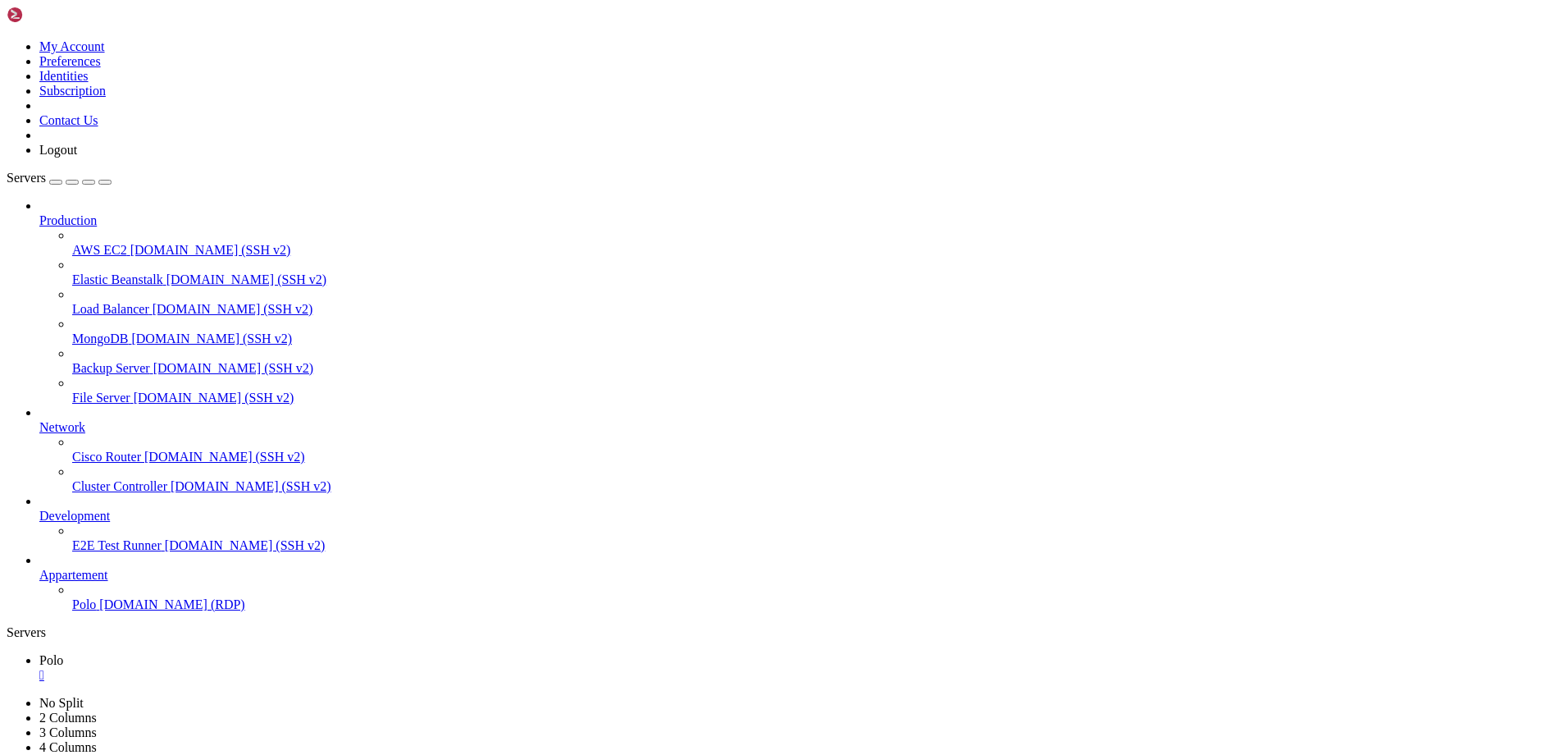
drag, startPoint x: 1338, startPoint y: 1439, endPoint x: 1266, endPoint y: 1437, distance: 72.0
